Goal: Information Seeking & Learning: Learn about a topic

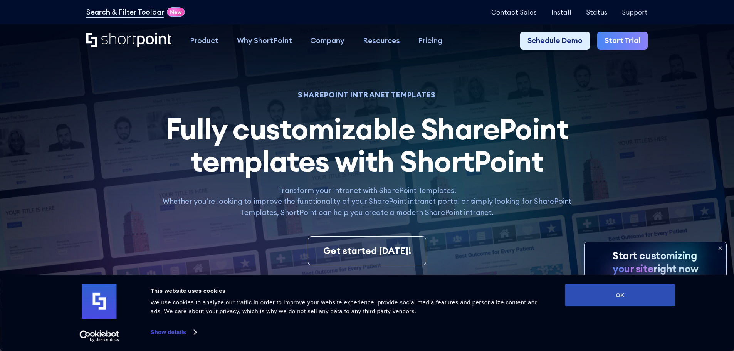
click at [613, 288] on button "OK" at bounding box center [620, 295] width 110 height 22
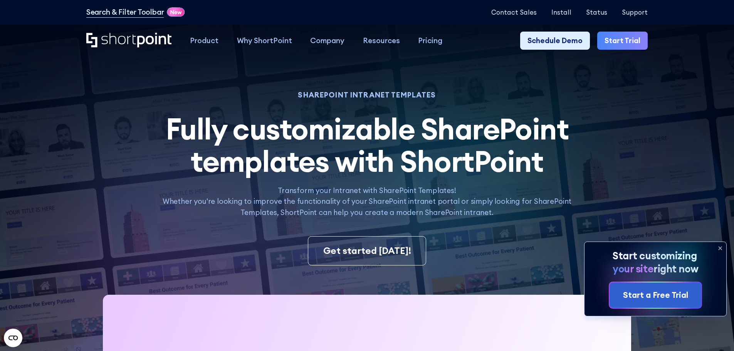
click at [719, 247] on icon at bounding box center [720, 248] width 3 height 3
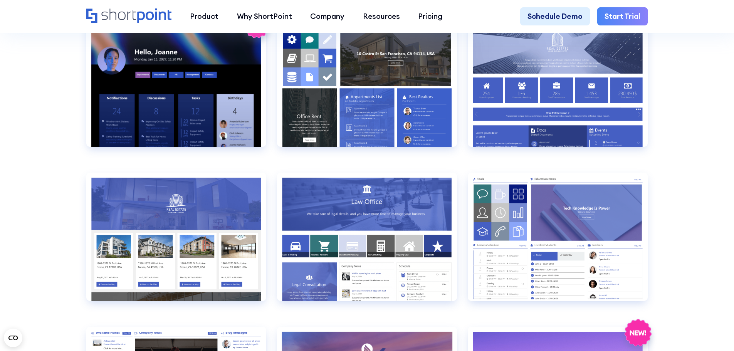
scroll to position [886, 0]
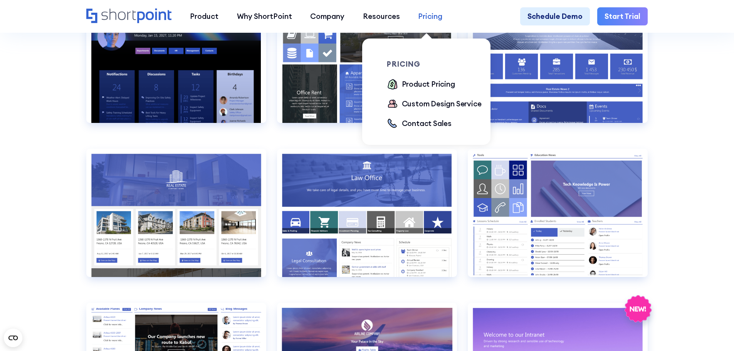
click at [431, 13] on div "Pricing" at bounding box center [430, 16] width 24 height 11
click at [418, 85] on div "Product Pricing" at bounding box center [428, 84] width 53 height 11
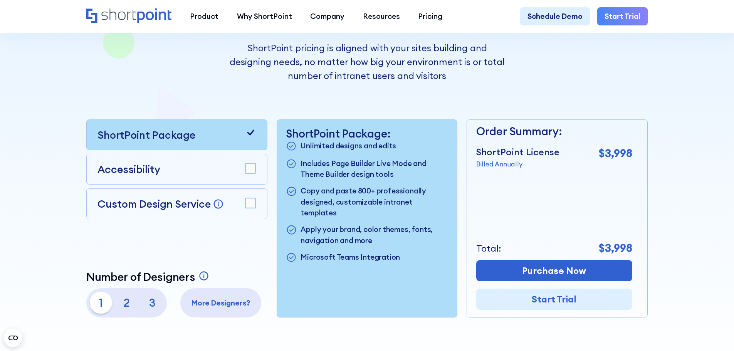
scroll to position [39, 0]
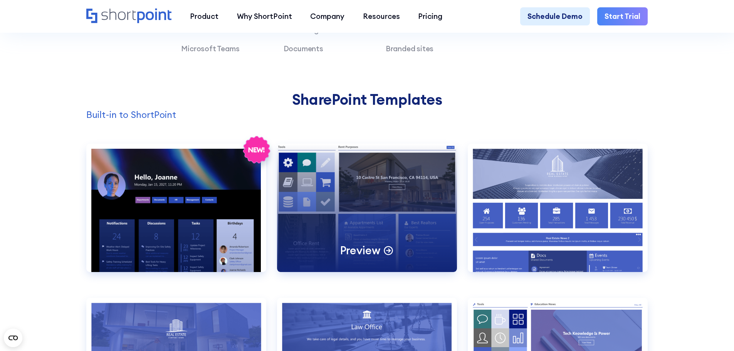
scroll to position [694, 0]
